Goal: Navigation & Orientation: Find specific page/section

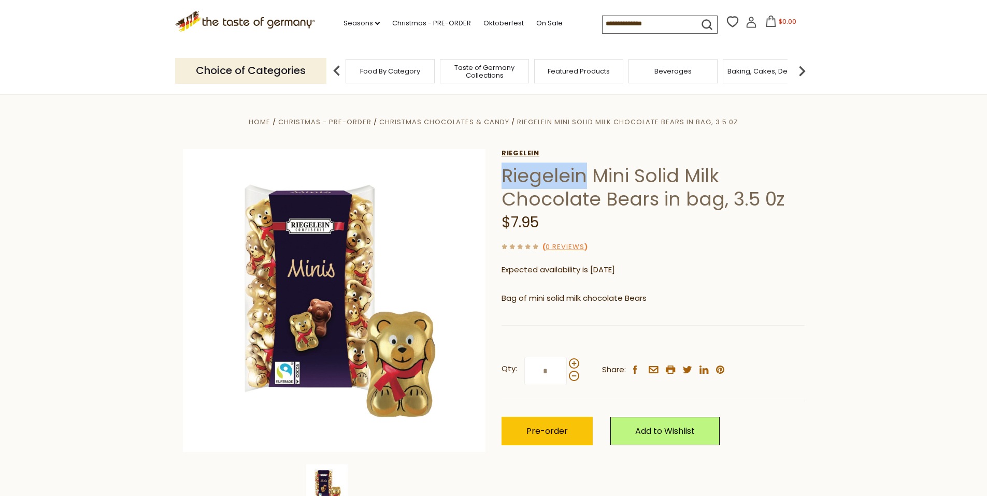
click at [523, 153] on link "Riegelein" at bounding box center [652, 153] width 303 height 8
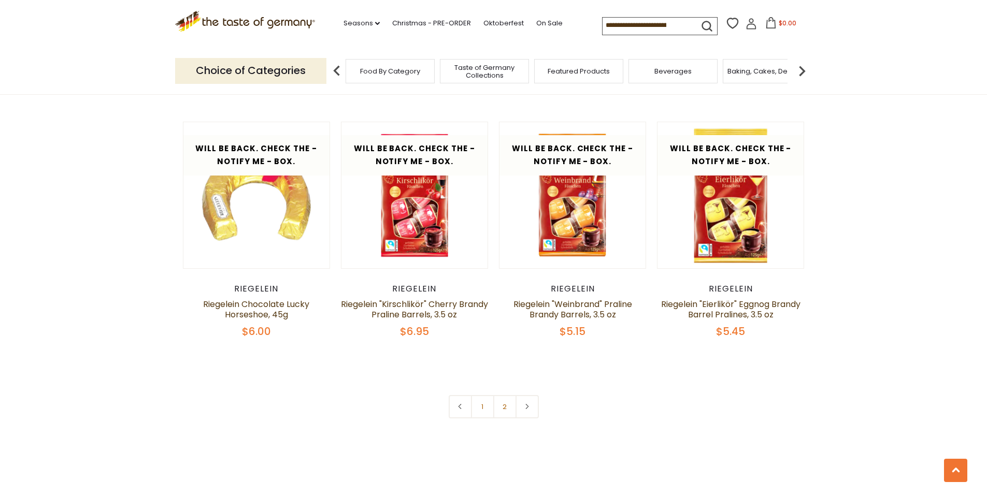
scroll to position [2462, 0]
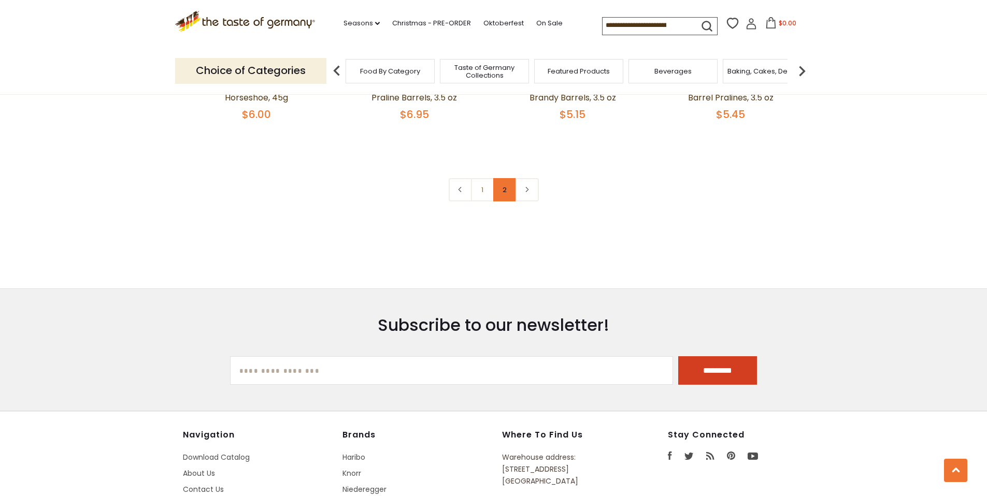
click at [506, 179] on link "2" at bounding box center [504, 189] width 23 height 23
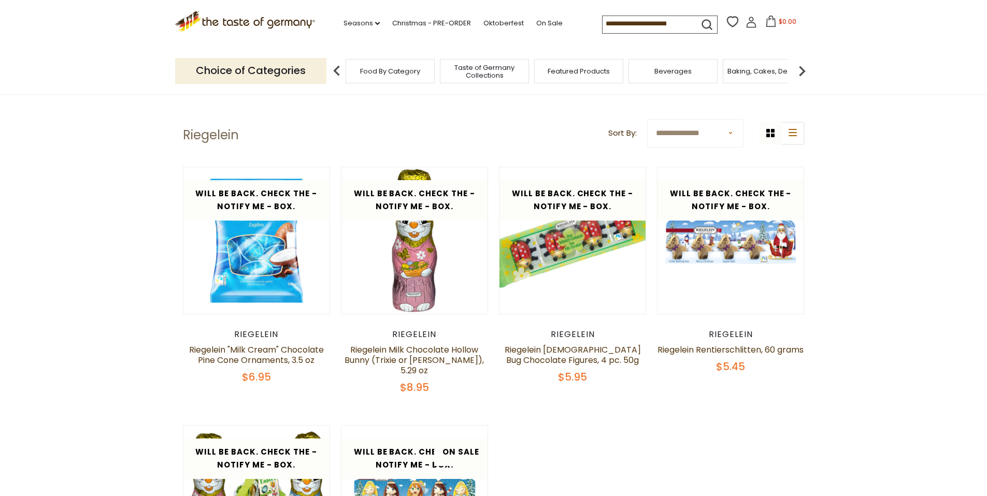
scroll to position [0, 0]
